Goal: Task Accomplishment & Management: Use online tool/utility

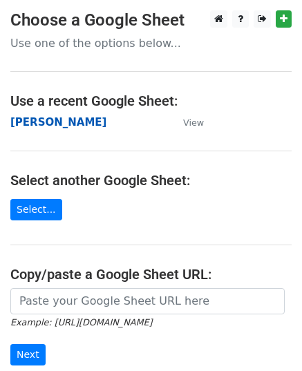
click at [26, 126] on strong "John" at bounding box center [58, 122] width 96 height 12
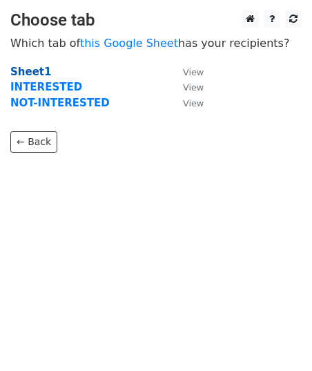
click at [33, 70] on strong "Sheet1" at bounding box center [30, 72] width 41 height 12
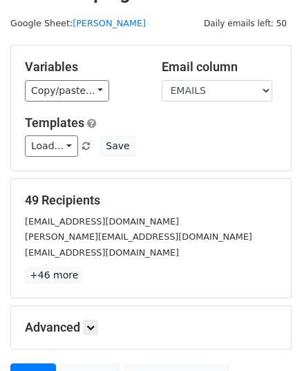
scroll to position [163, 0]
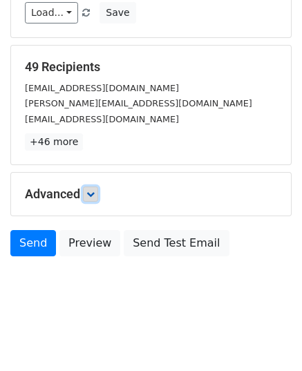
click at [91, 194] on icon at bounding box center [90, 194] width 8 height 8
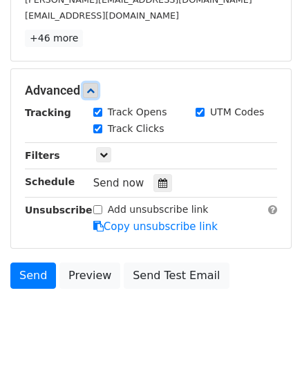
scroll to position [298, 0]
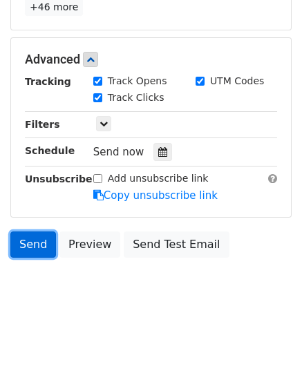
click at [39, 247] on link "Send" at bounding box center [33, 245] width 46 height 26
